Goal: Entertainment & Leisure: Consume media (video, audio)

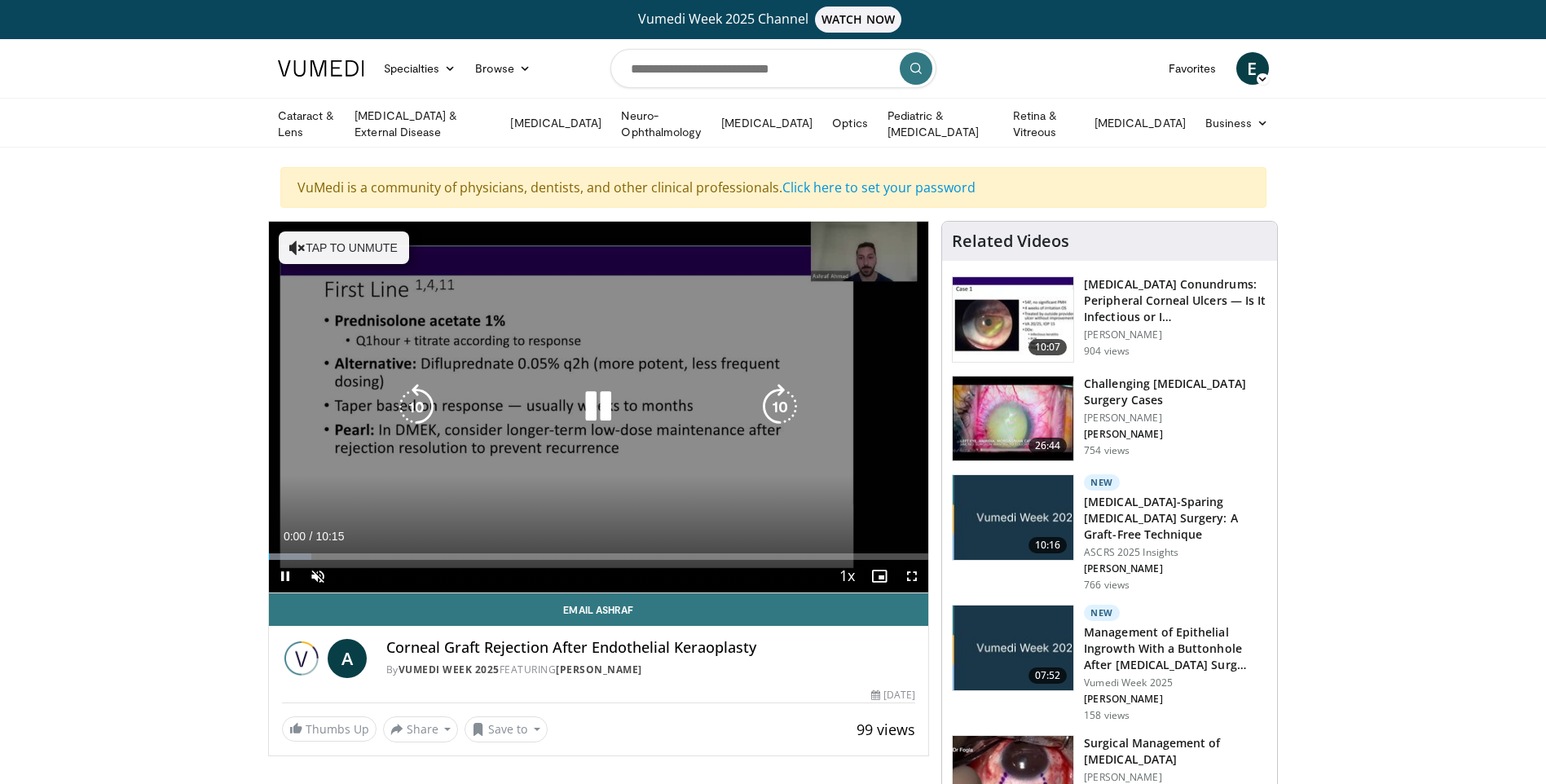
click at [599, 407] on icon "Video Player" at bounding box center [598, 407] width 46 height 46
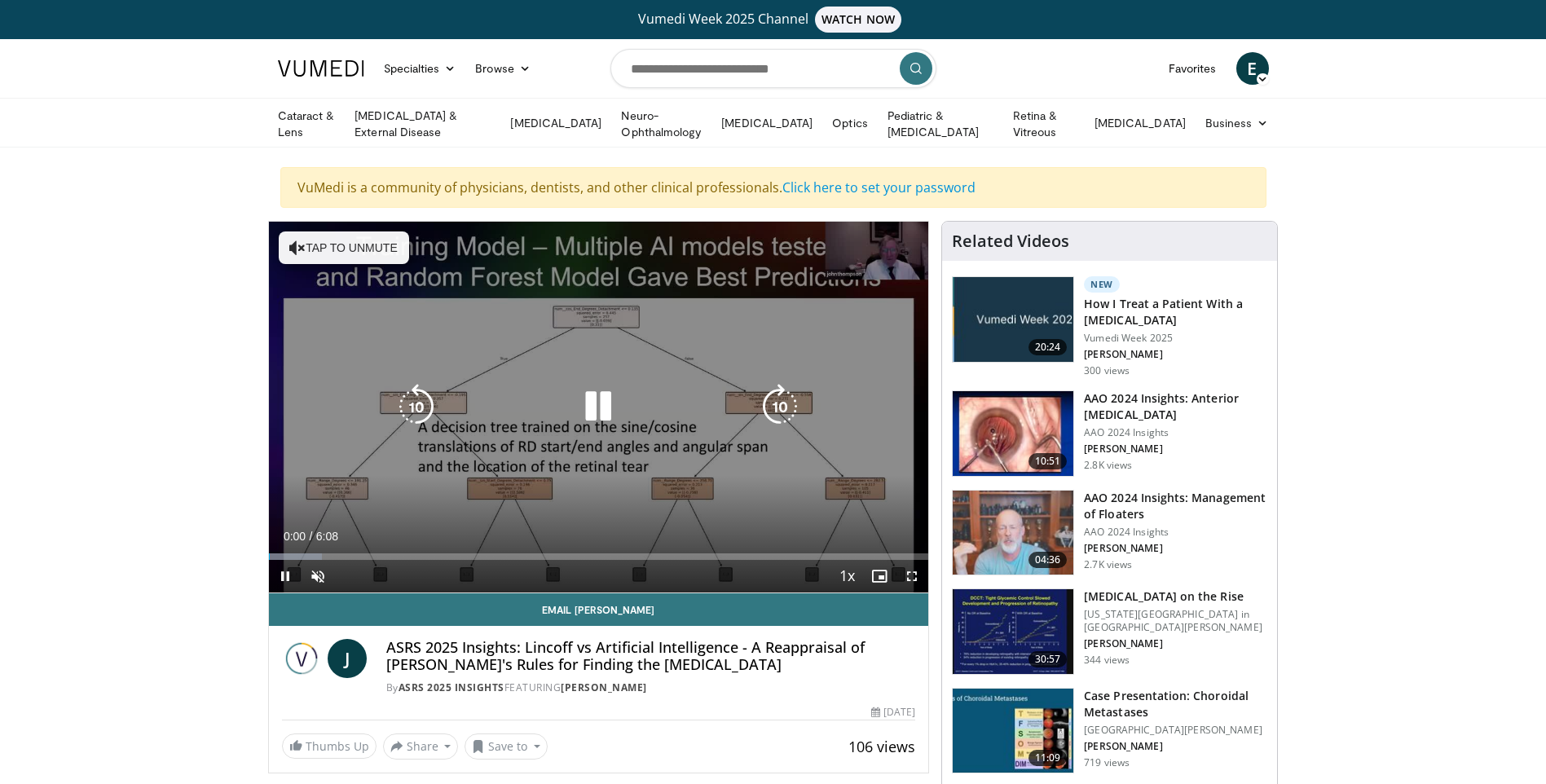
click at [607, 407] on icon "Video Player" at bounding box center [598, 407] width 46 height 46
